Goal: Book appointment/travel/reservation

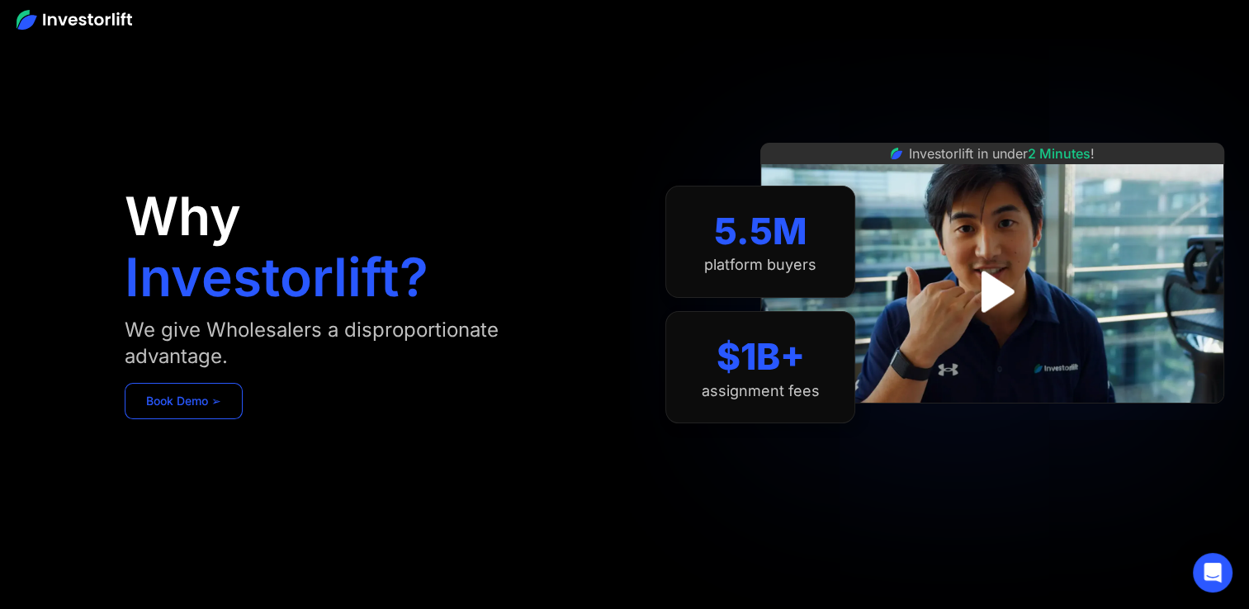
click at [194, 412] on link "Book Demo ➢" at bounding box center [184, 401] width 118 height 36
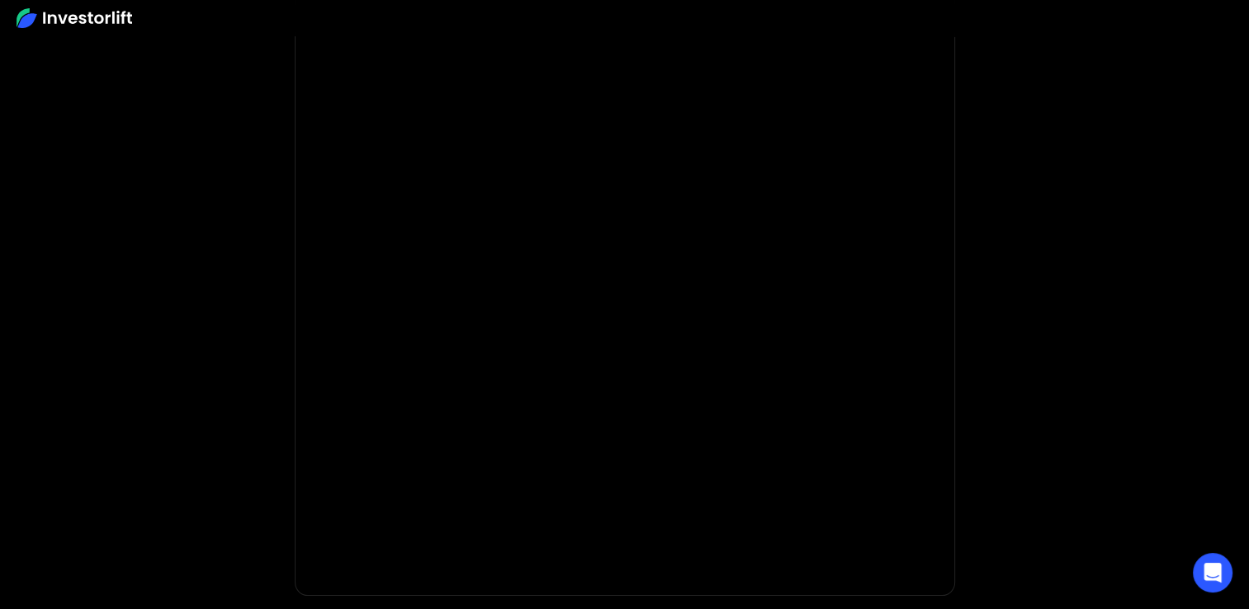
scroll to position [282, 0]
click at [1248, 240] on body "**********" at bounding box center [624, 212] width 1249 height 988
